Goal: Task Accomplishment & Management: Complete application form

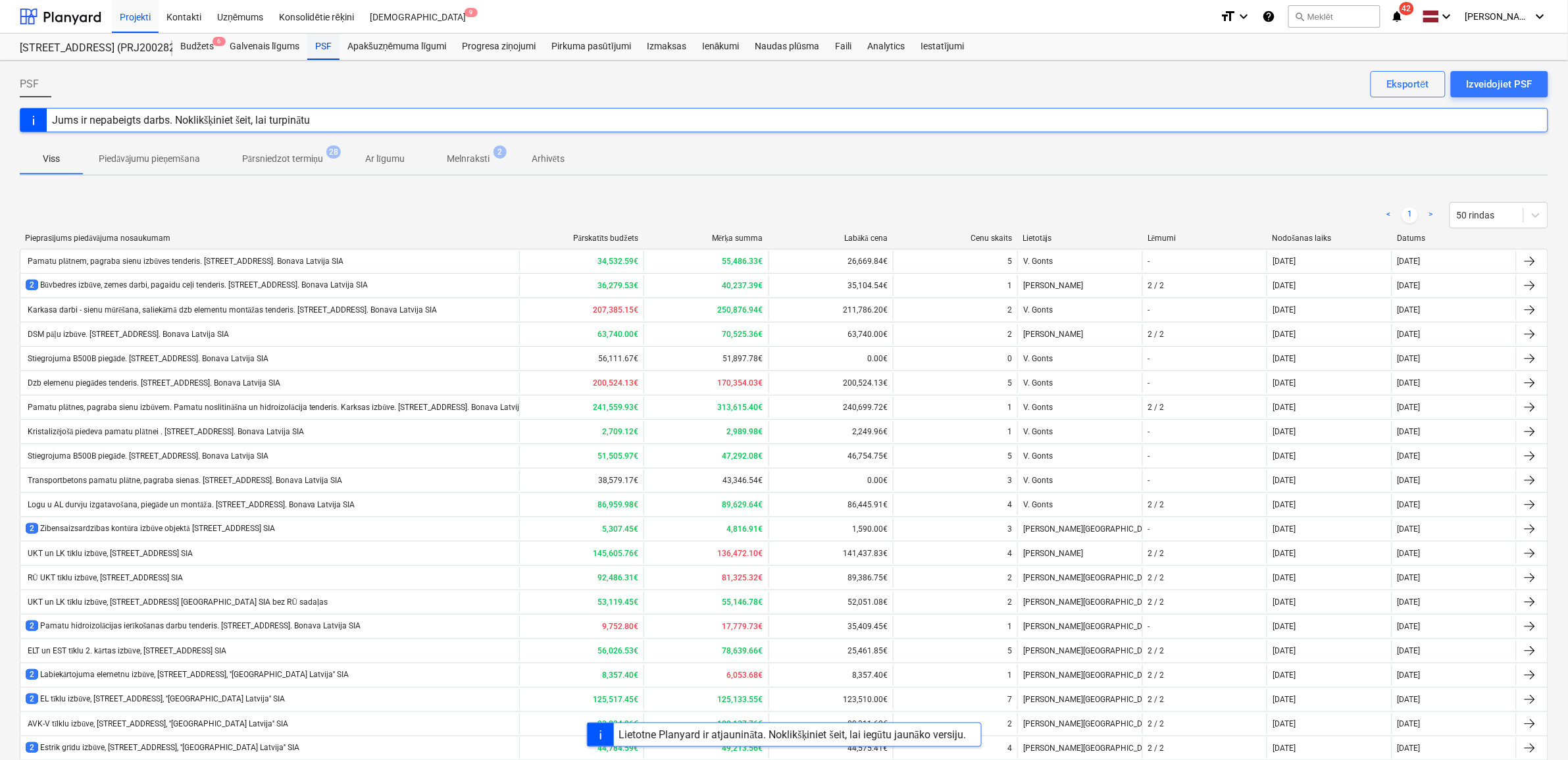
click at [326, 56] on div "PSF" at bounding box center [323, 47] width 32 height 26
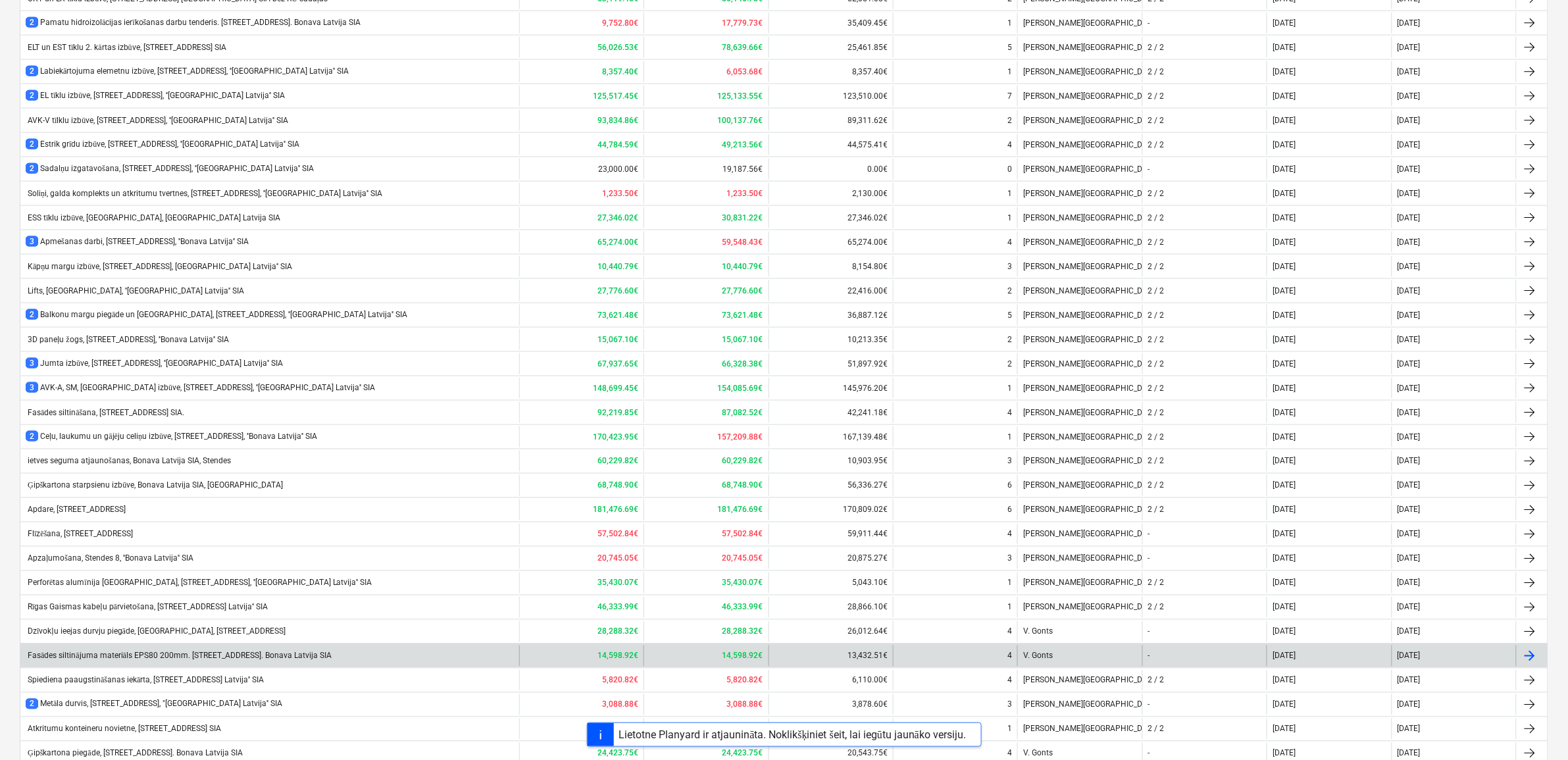
scroll to position [713, 0]
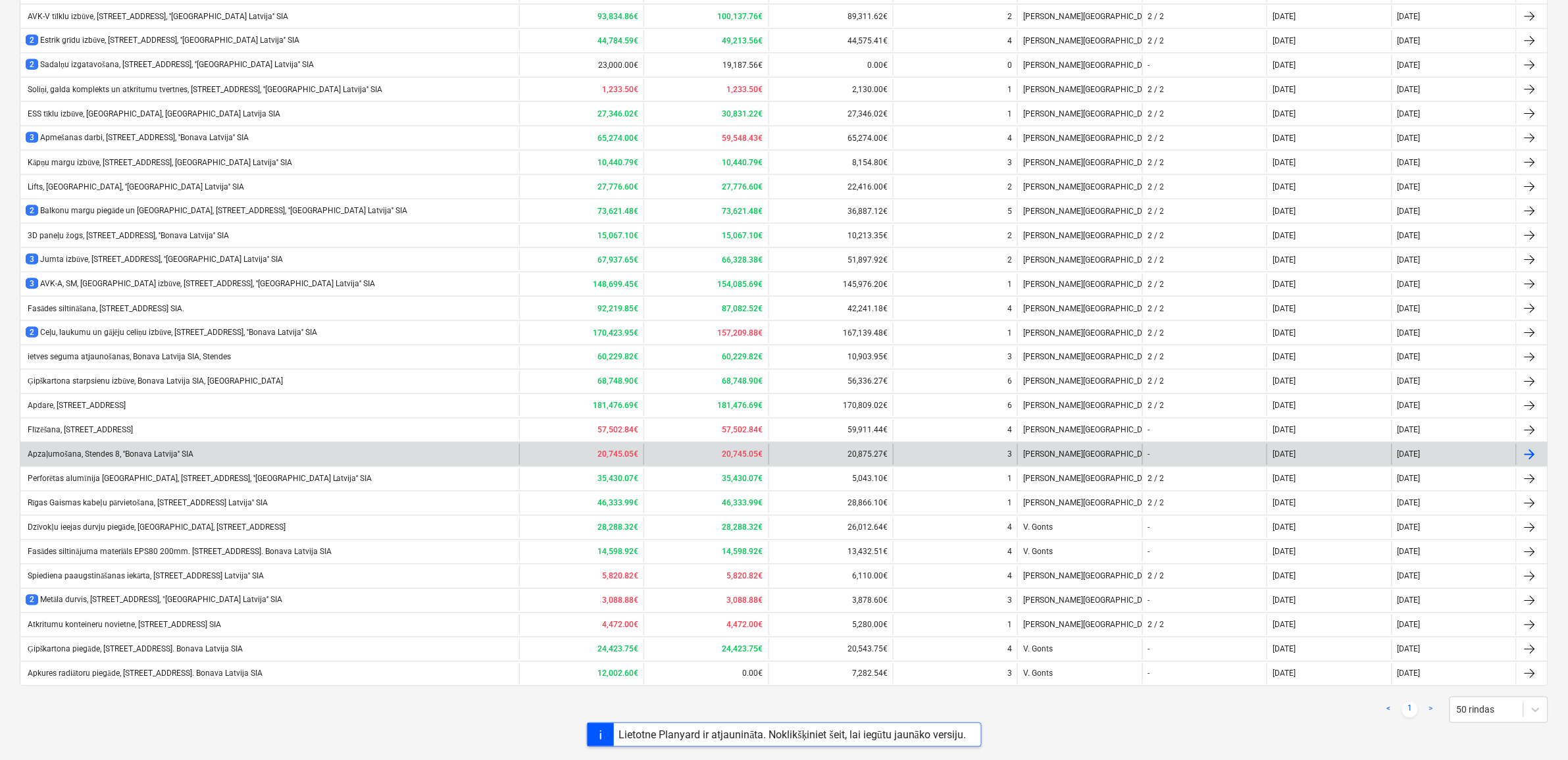
click at [91, 451] on div "Apzaļumošana, Stendes 8, ''Bonava Latvija'' SIA" at bounding box center [109, 455] width 168 height 10
type textarea "x"
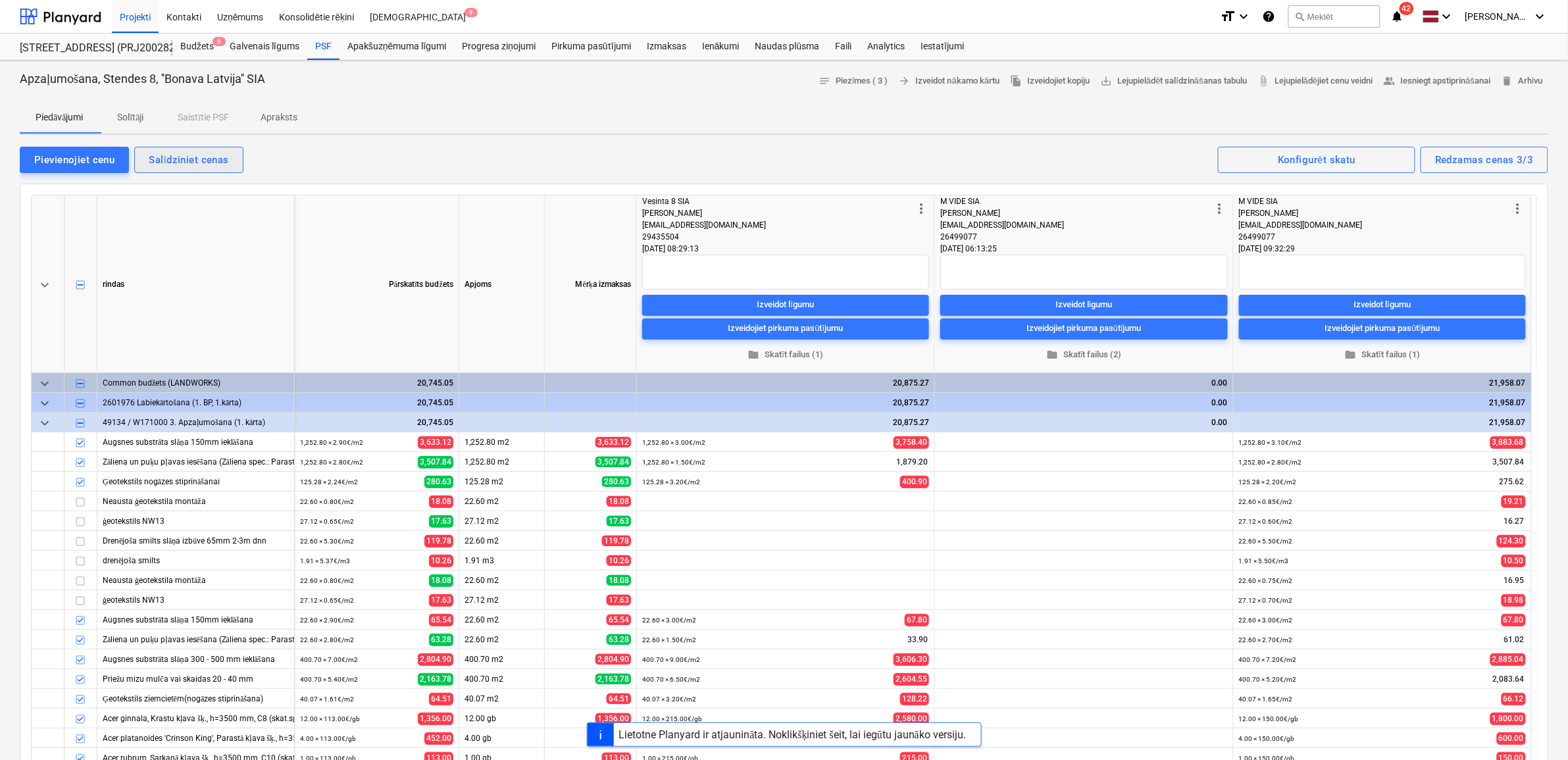
click at [189, 152] on div "Salīdziniet cenas" at bounding box center [189, 160] width 80 height 17
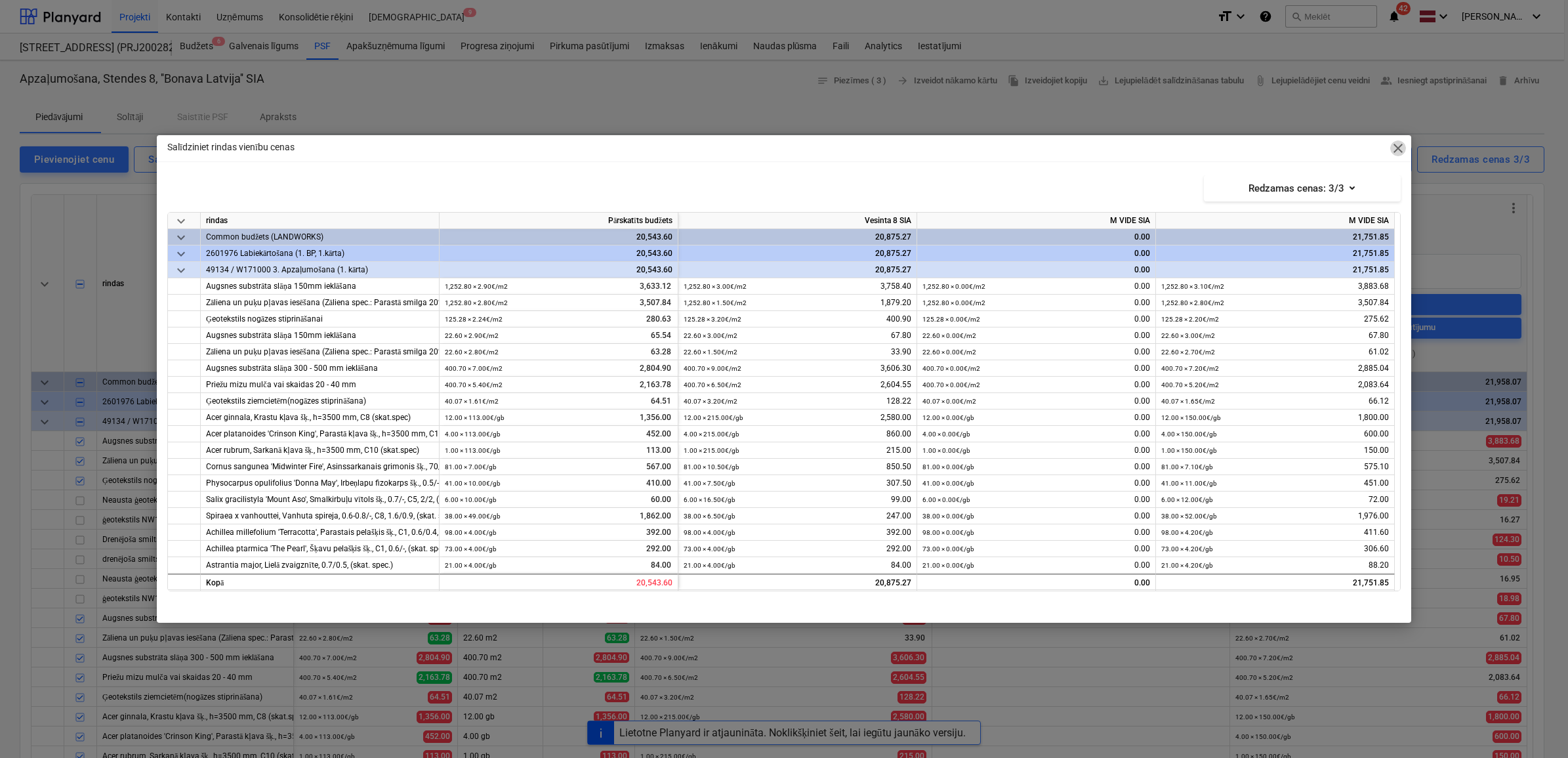
click at [1402, 146] on span "close" at bounding box center [1398, 148] width 16 height 16
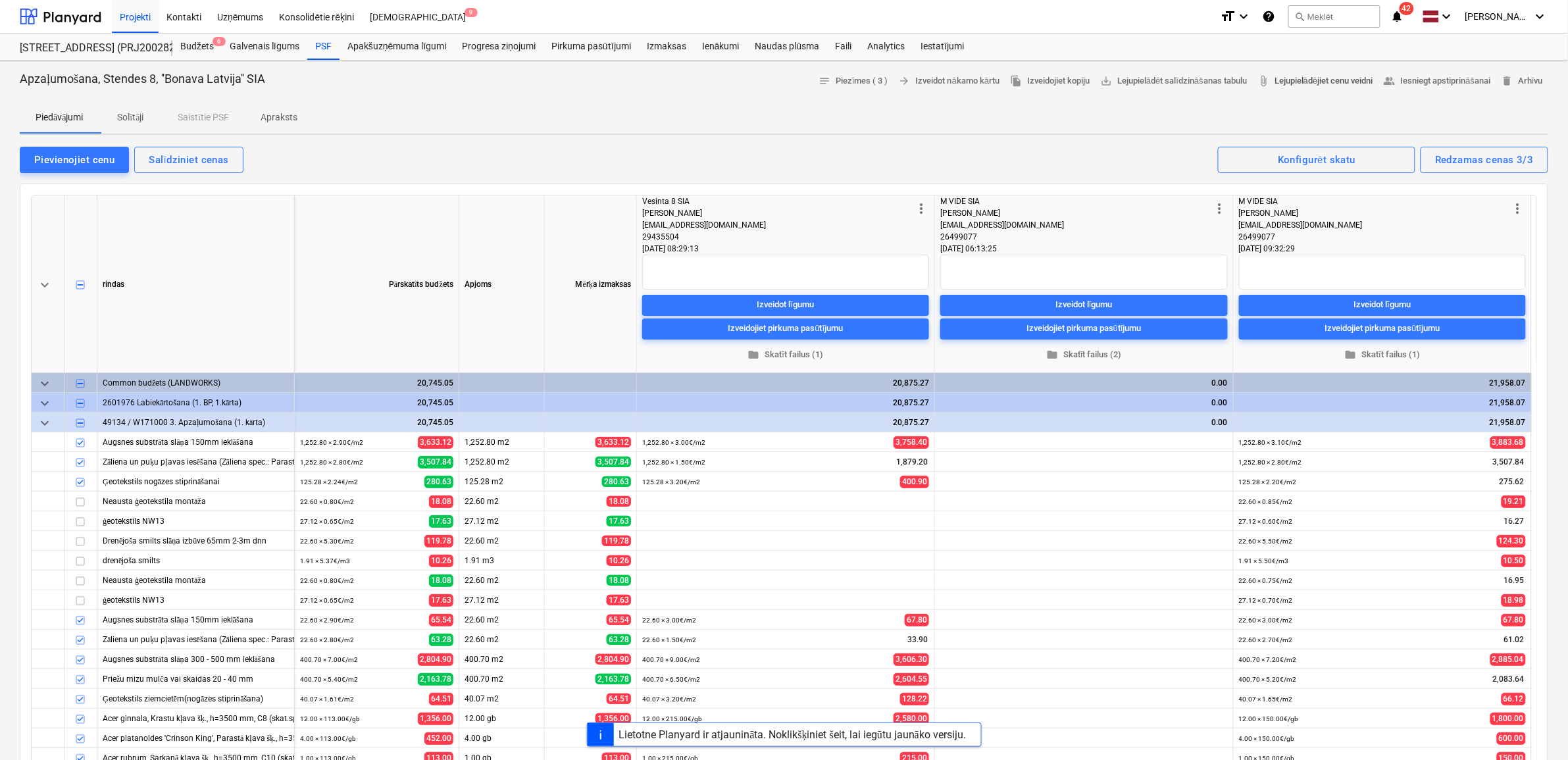
click at [1310, 84] on span "attach_file Lejupielādējiet cenu veidni" at bounding box center [1315, 81] width 115 height 15
click at [701, 151] on div "Pievienojiet cenu Salīdziniet cenas Redzamas cenas 3/3 Konfigurēt skatu" at bounding box center [783, 159] width 1528 height 28
click at [77, 162] on div "Pievienojiet cenu" at bounding box center [74, 160] width 80 height 17
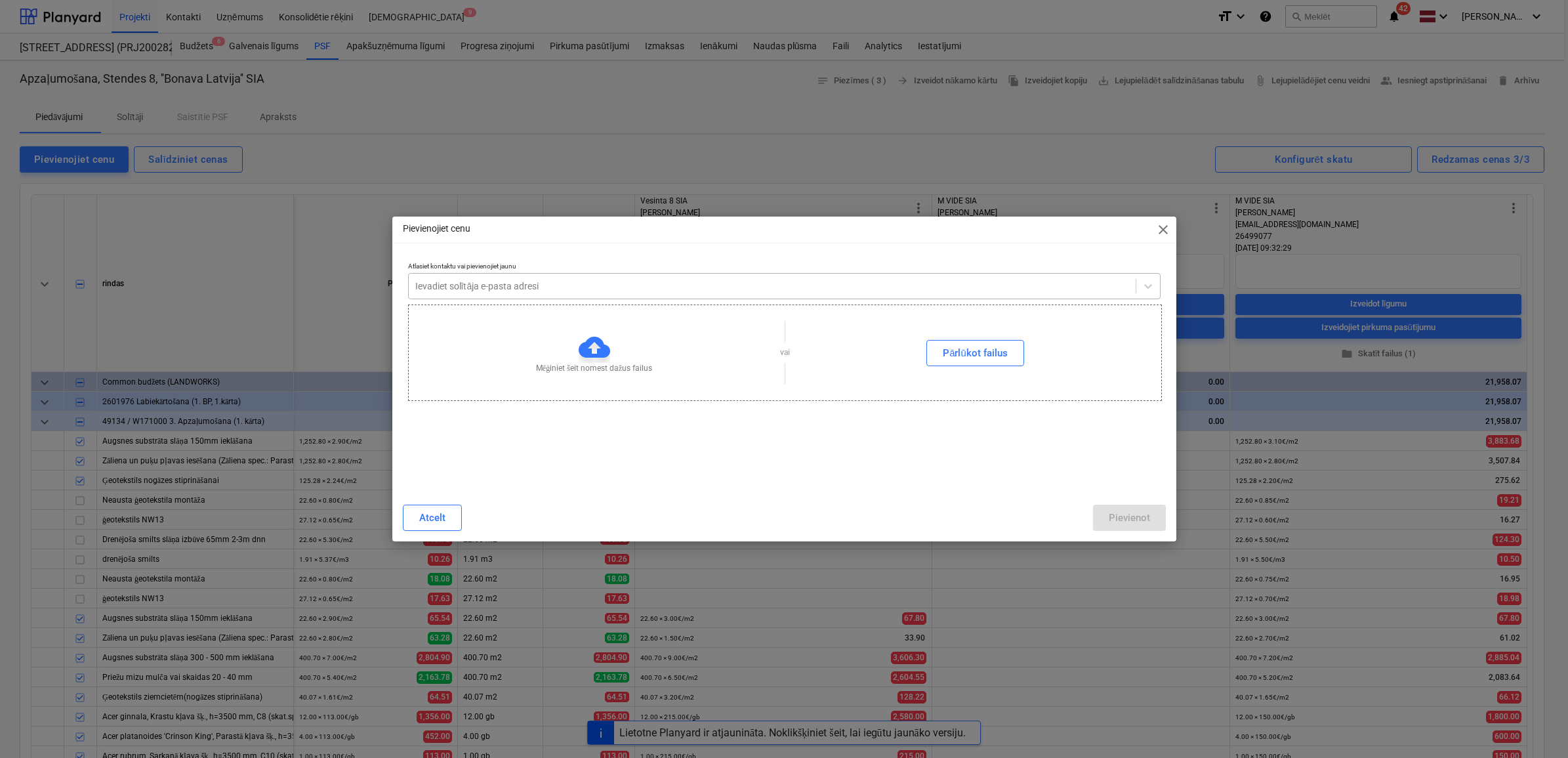
click at [531, 293] on div at bounding box center [772, 286] width 713 height 14
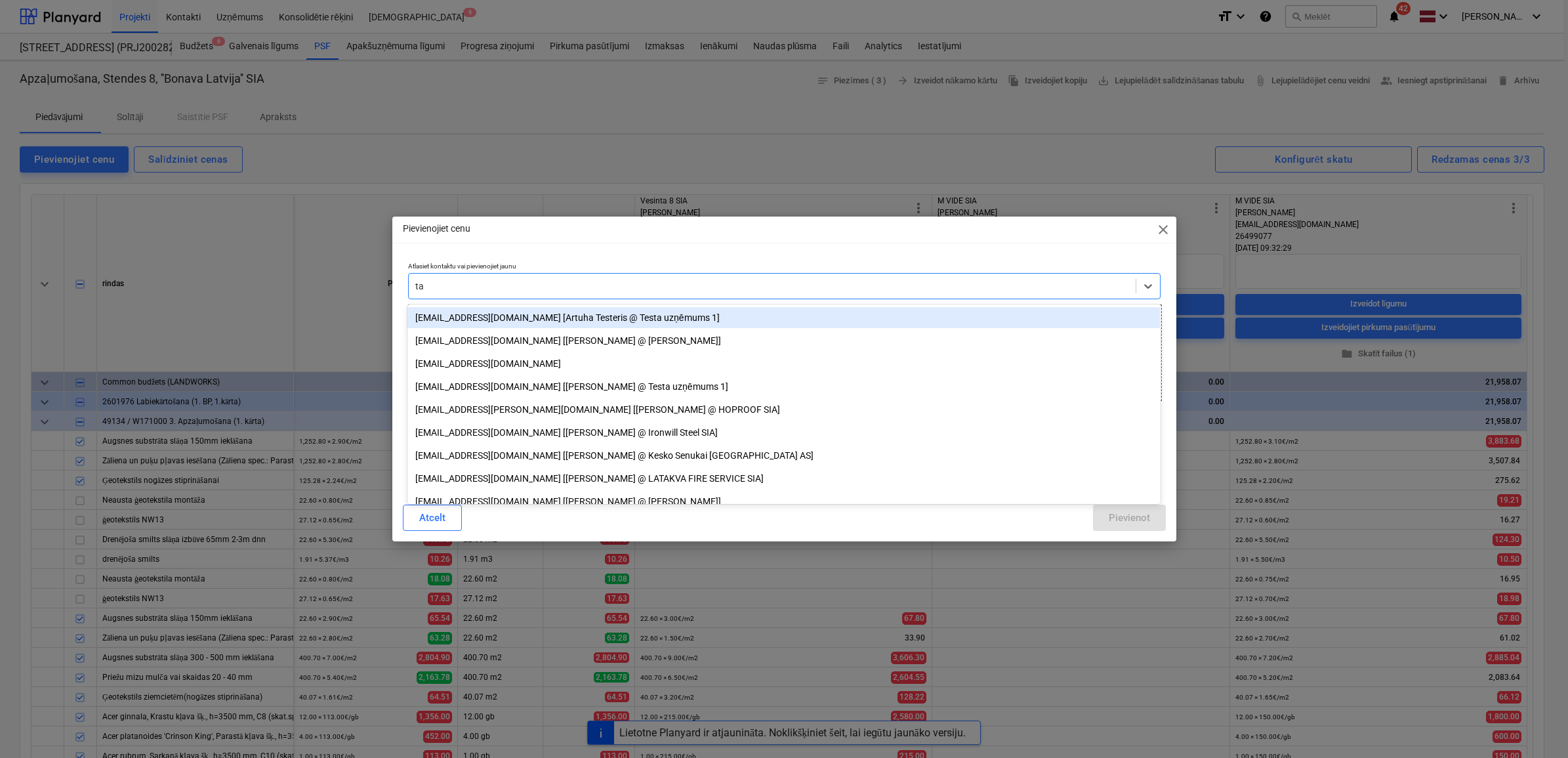
type input "t"
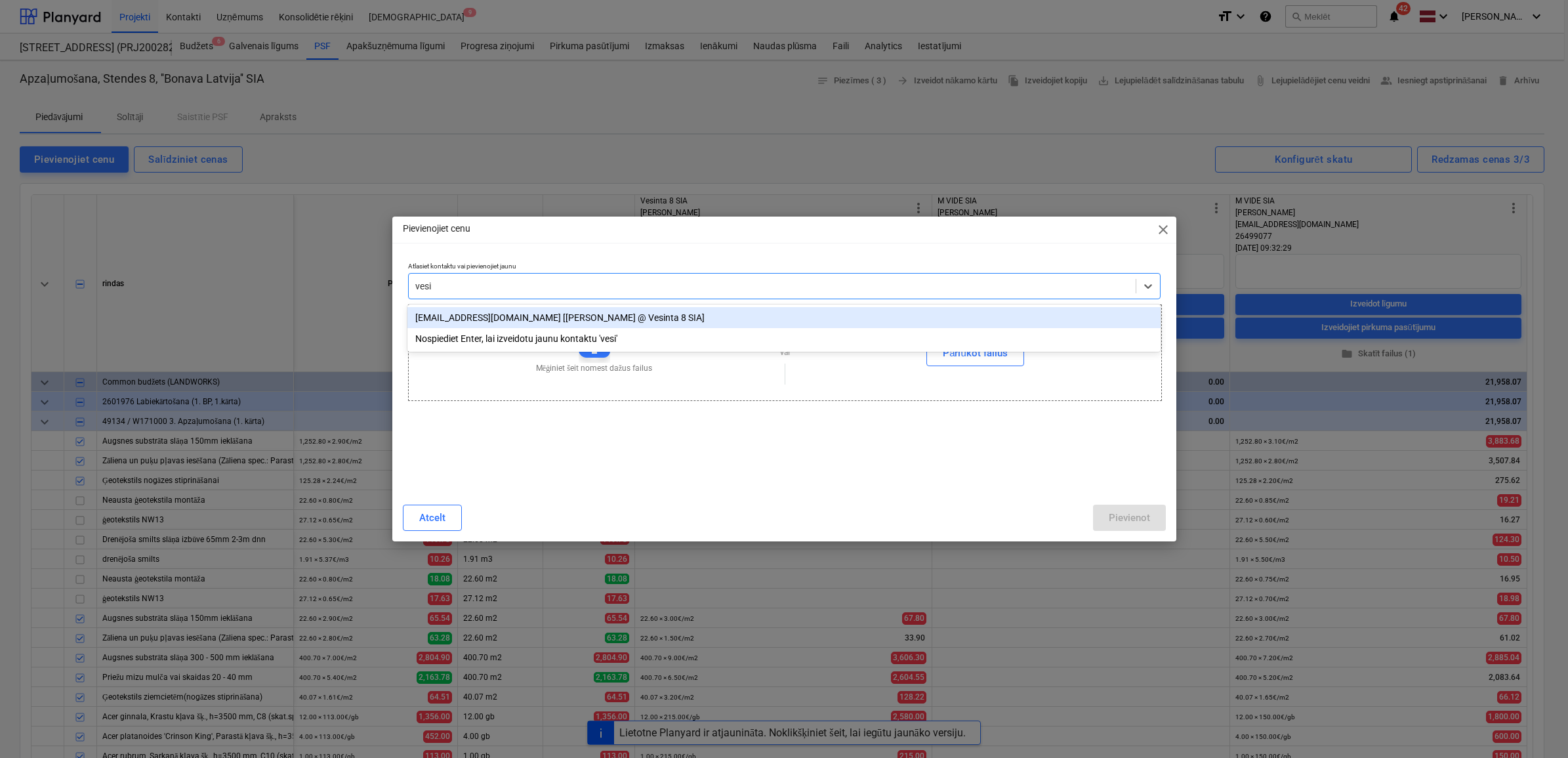
type input "vesin"
click at [531, 317] on div "[EMAIL_ADDRESS][DOMAIN_NAME] [[PERSON_NAME] @ Vesinta 8 SIA]" at bounding box center [784, 317] width 752 height 21
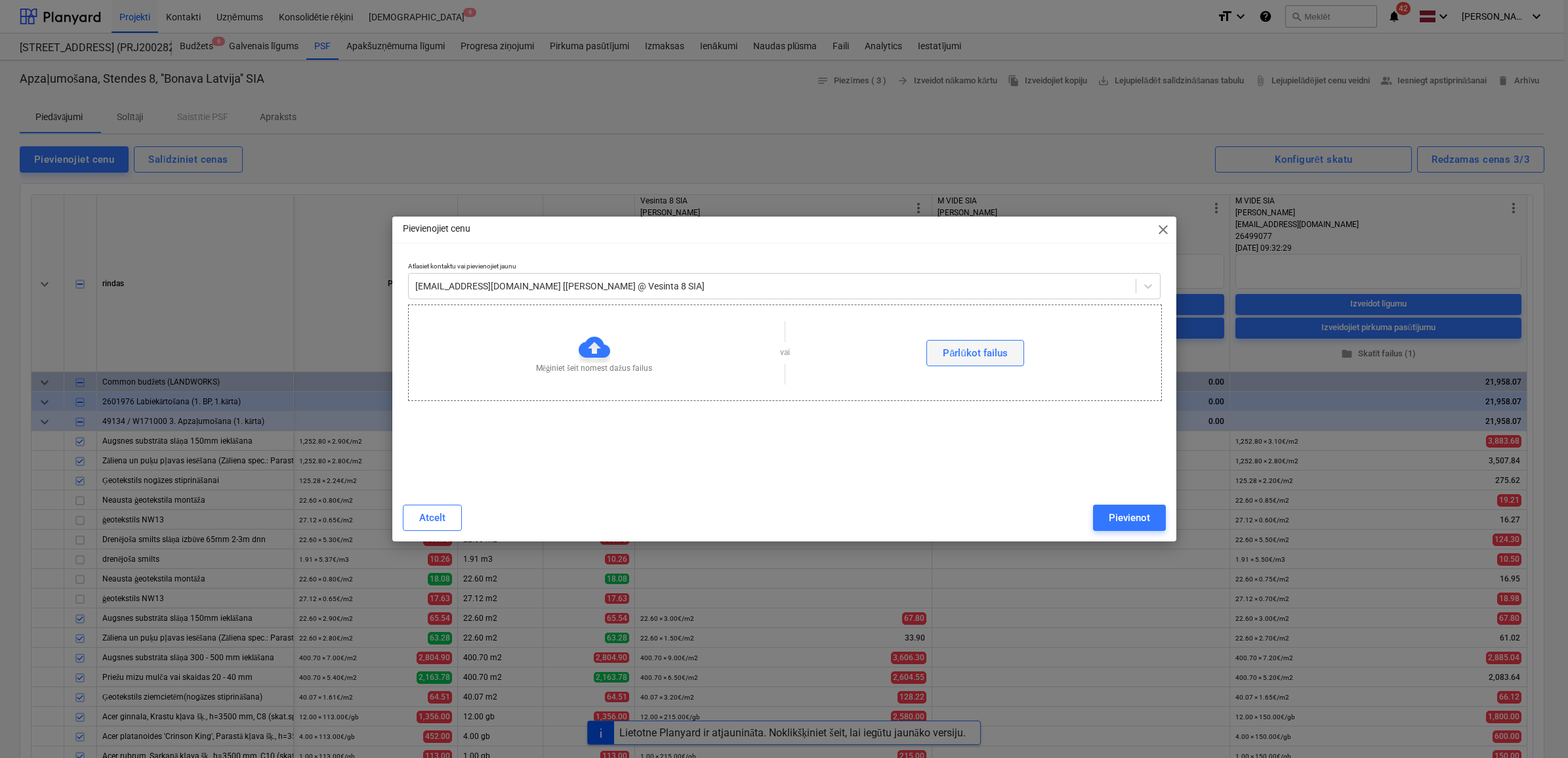
click at [979, 356] on div "Pārlūkot failus" at bounding box center [975, 353] width 65 height 17
click at [1126, 517] on div "Pievienot" at bounding box center [1129, 517] width 41 height 17
